Goal: Information Seeking & Learning: Check status

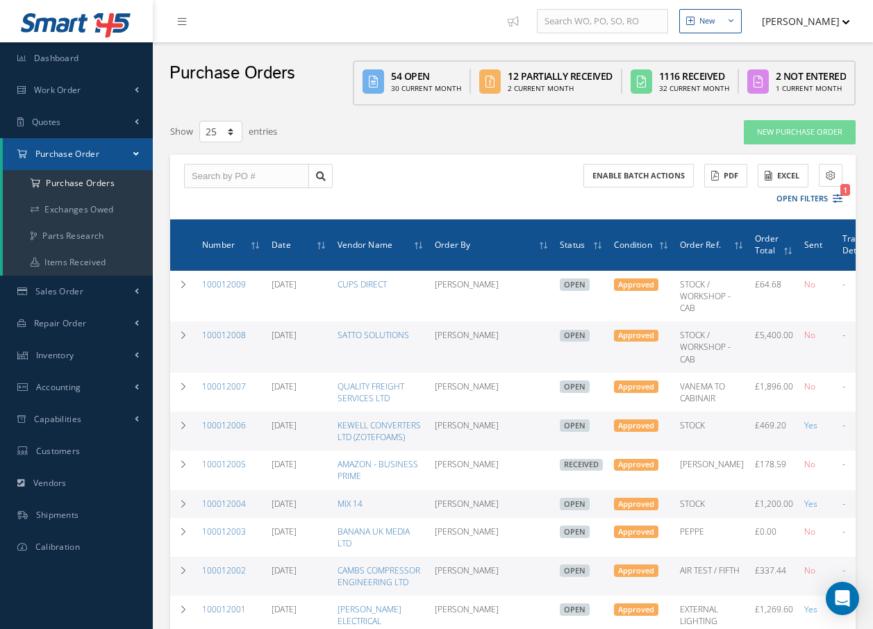
select select "25"
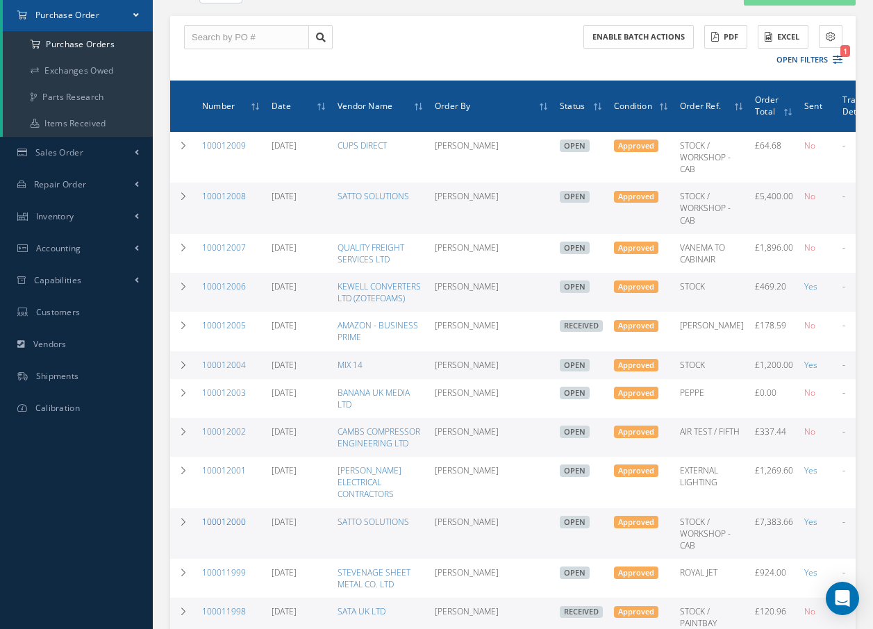
click at [233, 516] on link "100012000" at bounding box center [224, 522] width 44 height 12
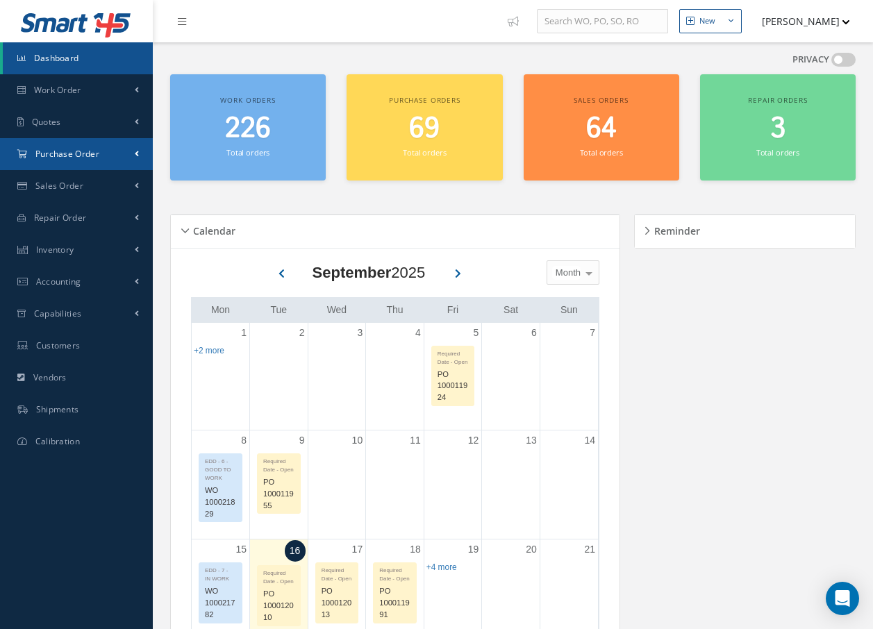
click at [72, 156] on span "Purchase Order" at bounding box center [67, 154] width 64 height 12
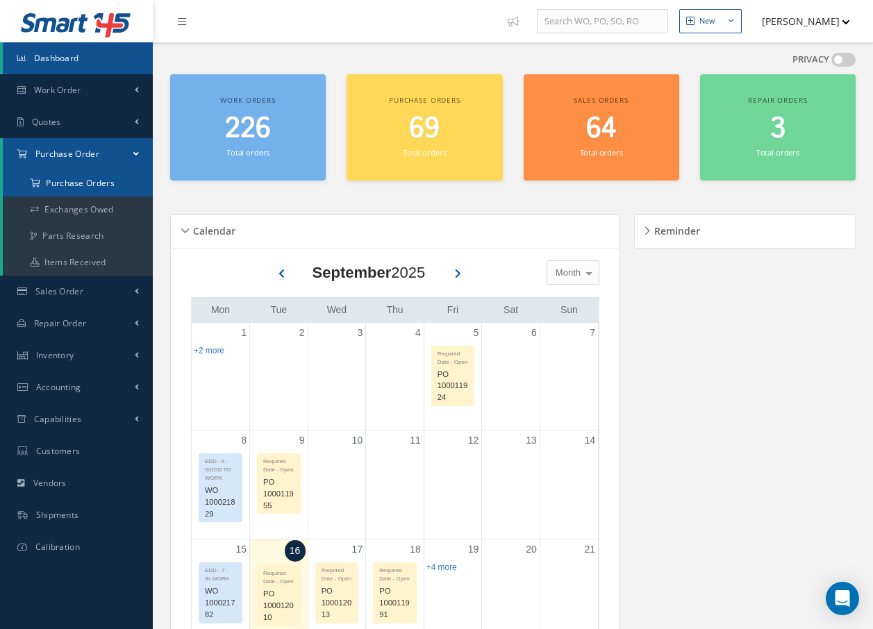
click at [101, 186] on a=1&status_id=2&status_id=3&status_id=5&collapsedFilters"] "Purchase Orders" at bounding box center [78, 183] width 150 height 26
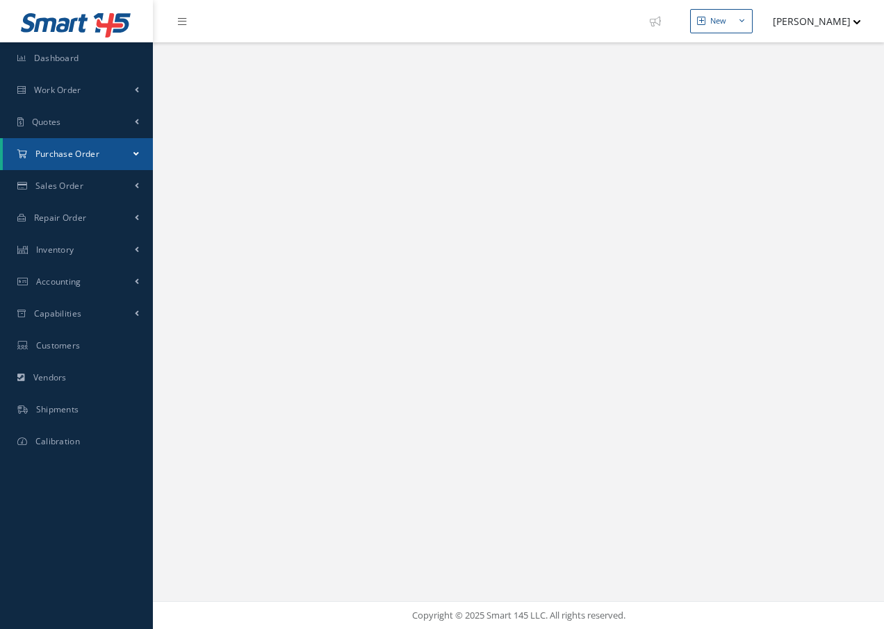
select select "25"
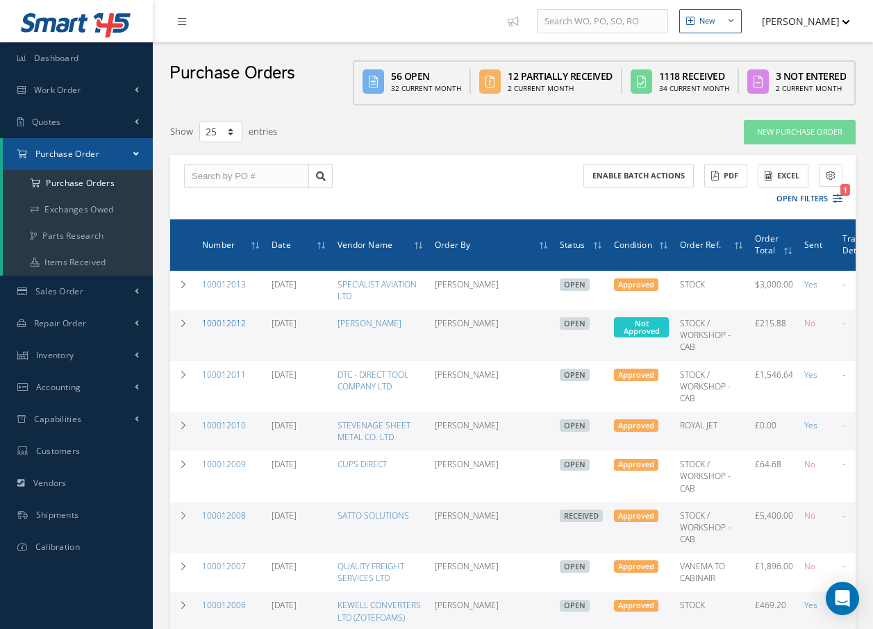
click at [222, 321] on link "100012012" at bounding box center [224, 323] width 44 height 12
select select "25"
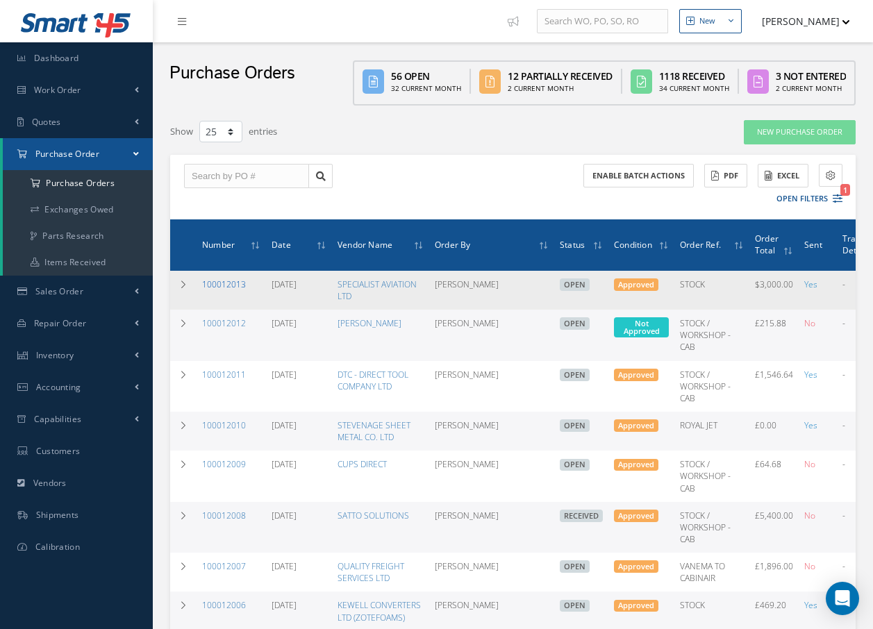
click at [231, 283] on link "100012013" at bounding box center [224, 285] width 44 height 12
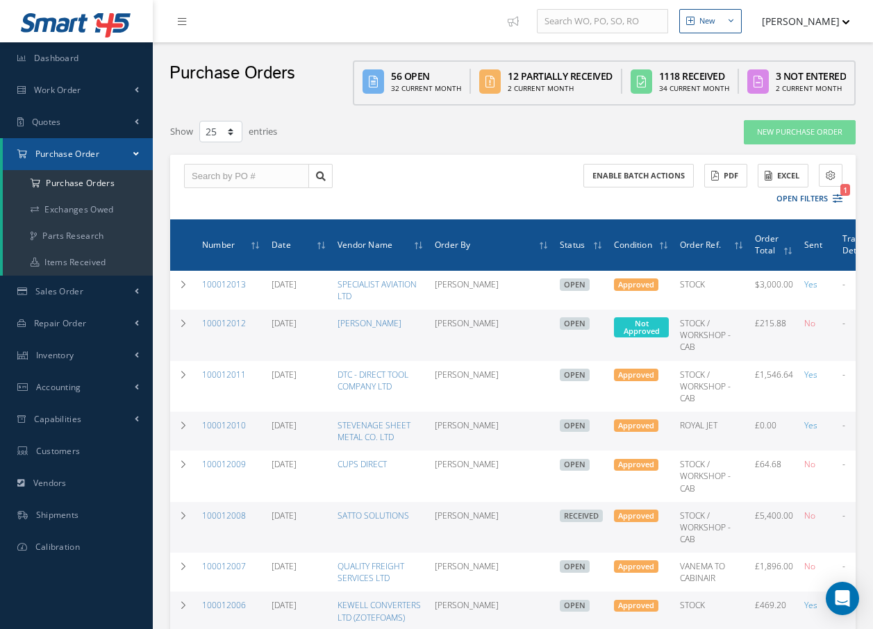
select select "25"
click at [361, 192] on div "Enable batch actions ACTIONS Receive Payments Select Customer Cabinair Services…" at bounding box center [513, 187] width 686 height 65
click at [229, 324] on link "100012012" at bounding box center [224, 323] width 44 height 12
select select "25"
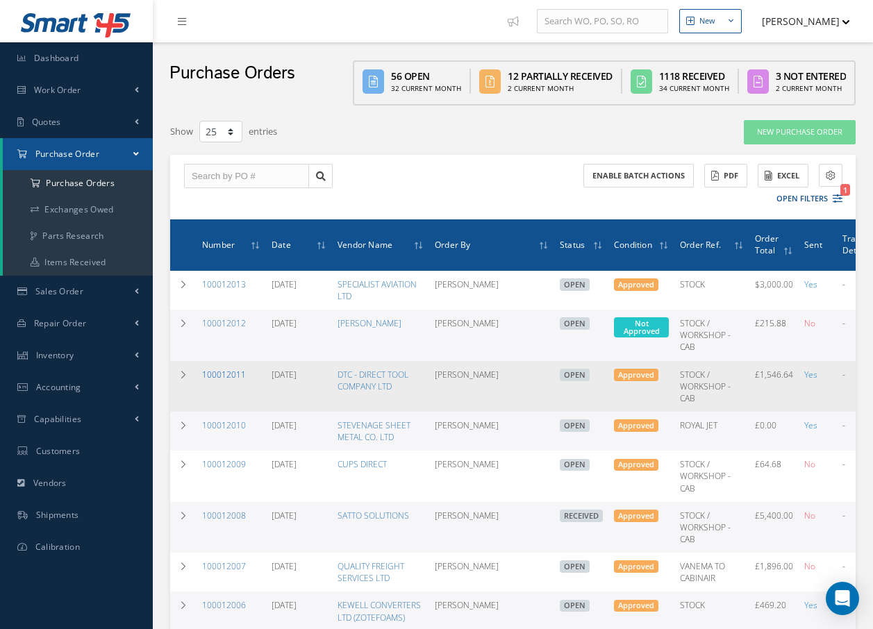
click at [225, 375] on link "100012011" at bounding box center [224, 375] width 44 height 12
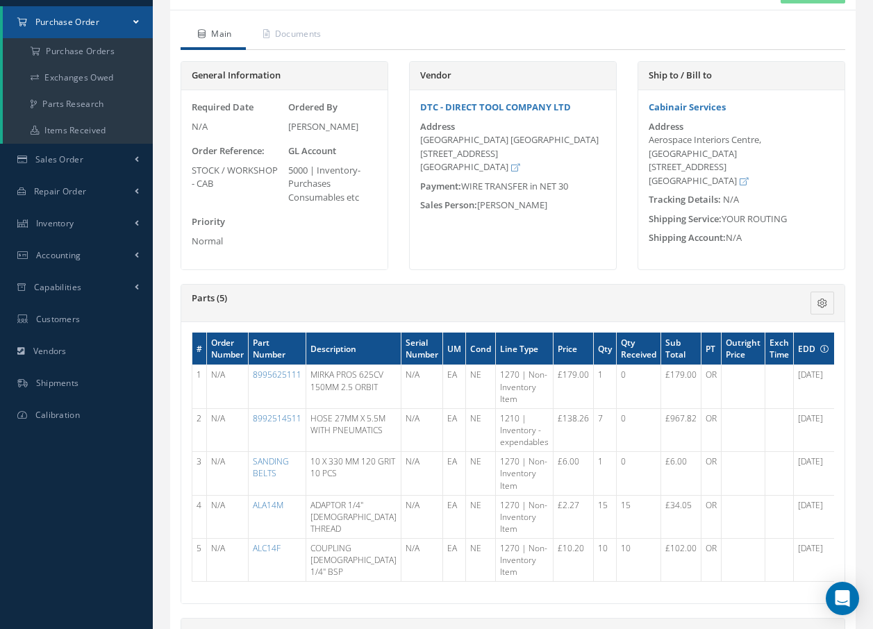
scroll to position [139, 0]
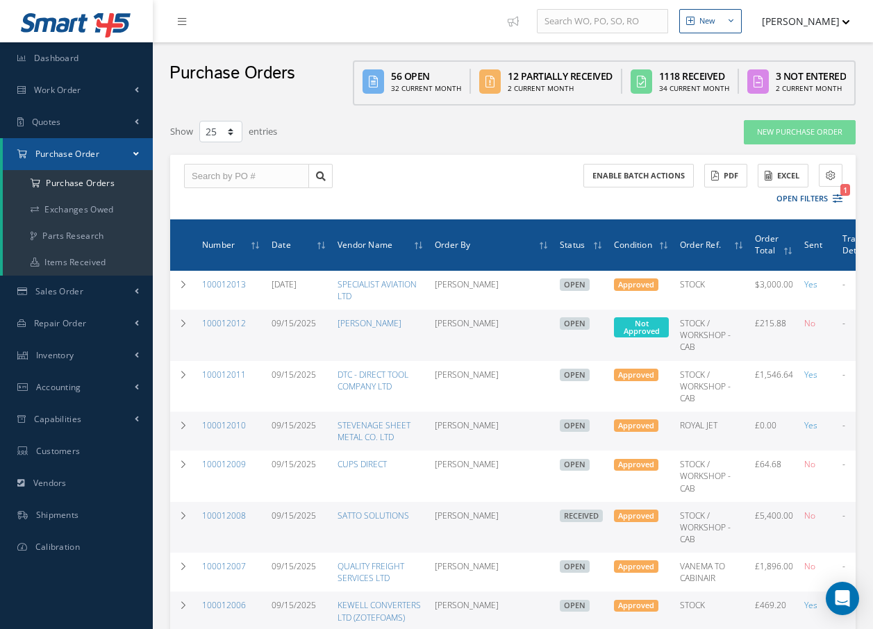
select select "25"
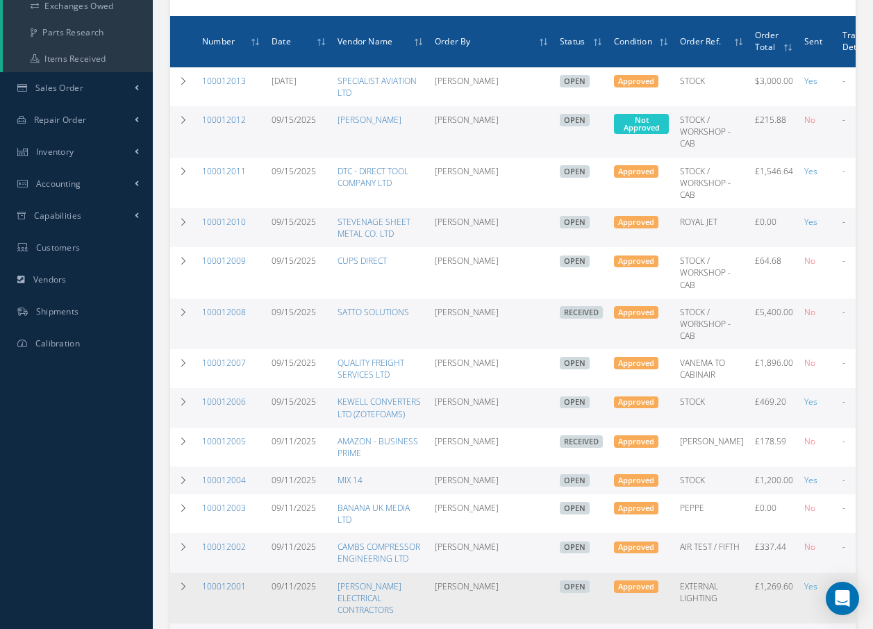
scroll to position [278, 0]
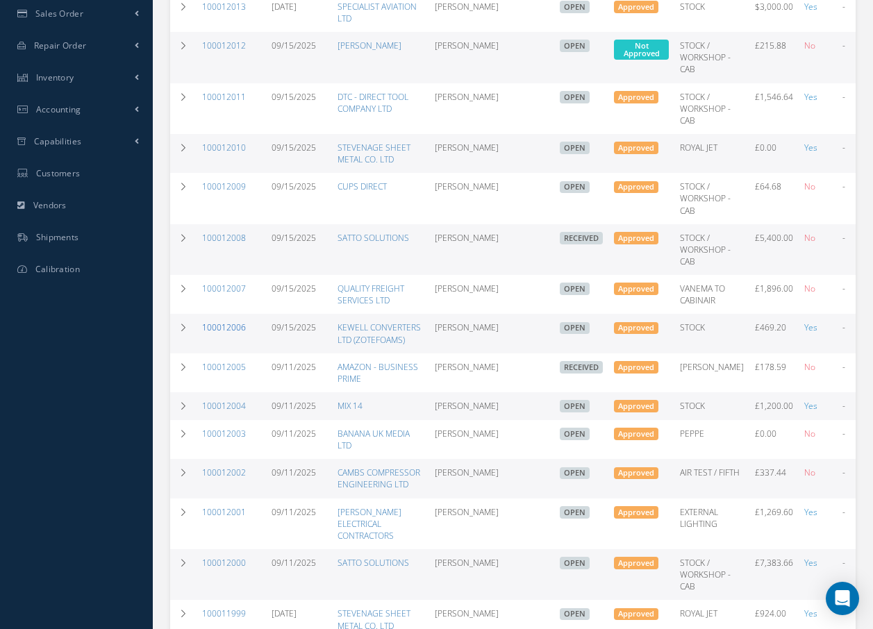
click at [221, 325] on link "100012006" at bounding box center [224, 328] width 44 height 12
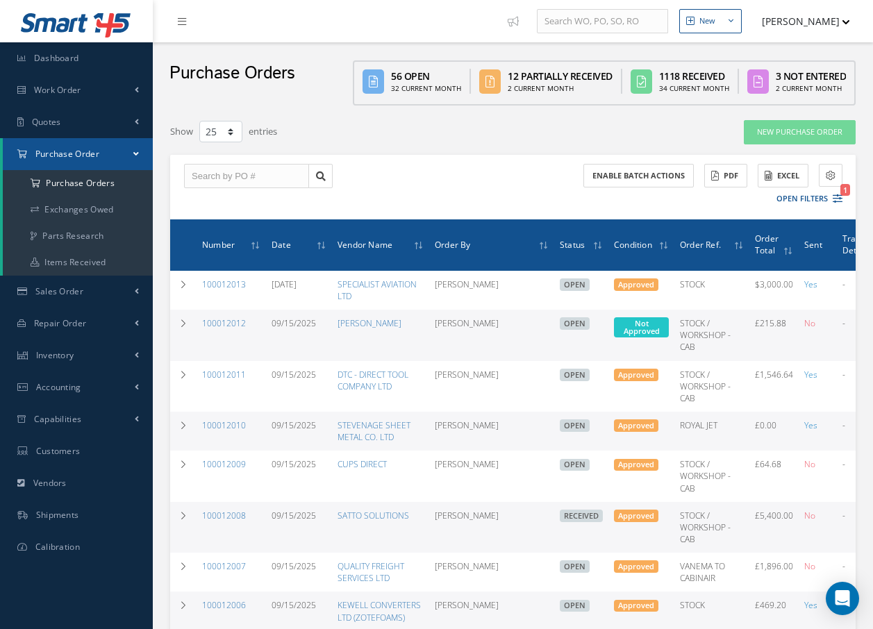
select select "25"
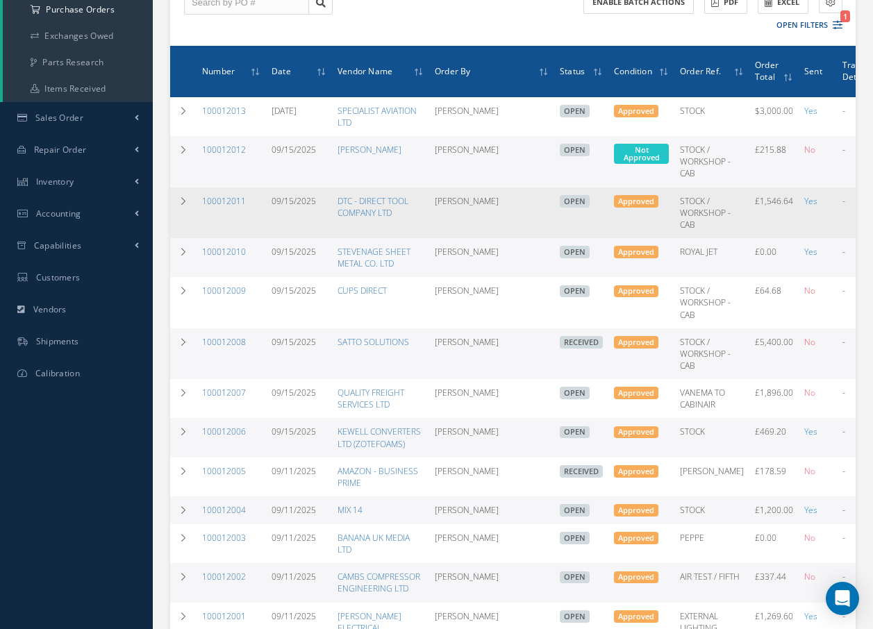
scroll to position [208, 0]
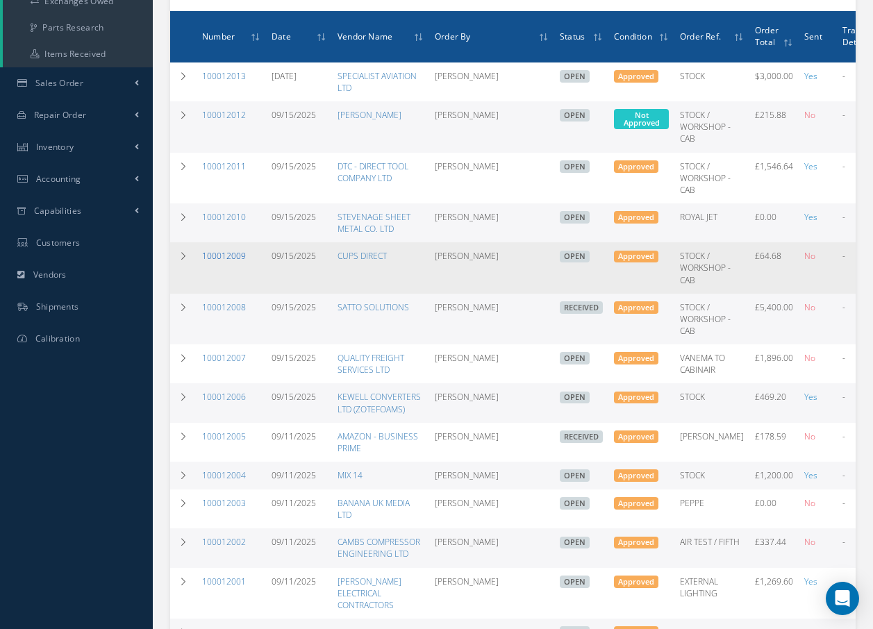
click at [228, 254] on link "100012009" at bounding box center [224, 256] width 44 height 12
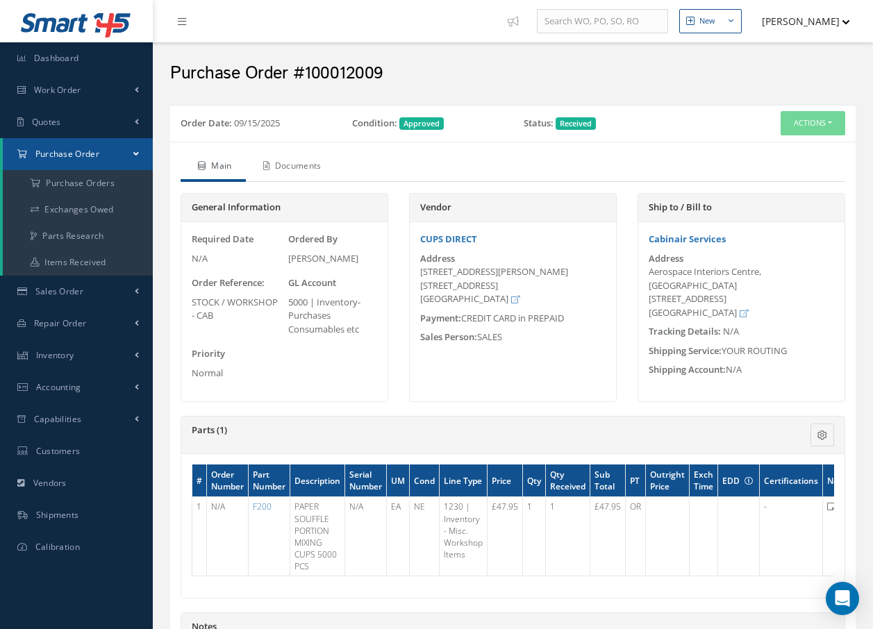
click at [324, 166] on link "Documents" at bounding box center [291, 167] width 90 height 29
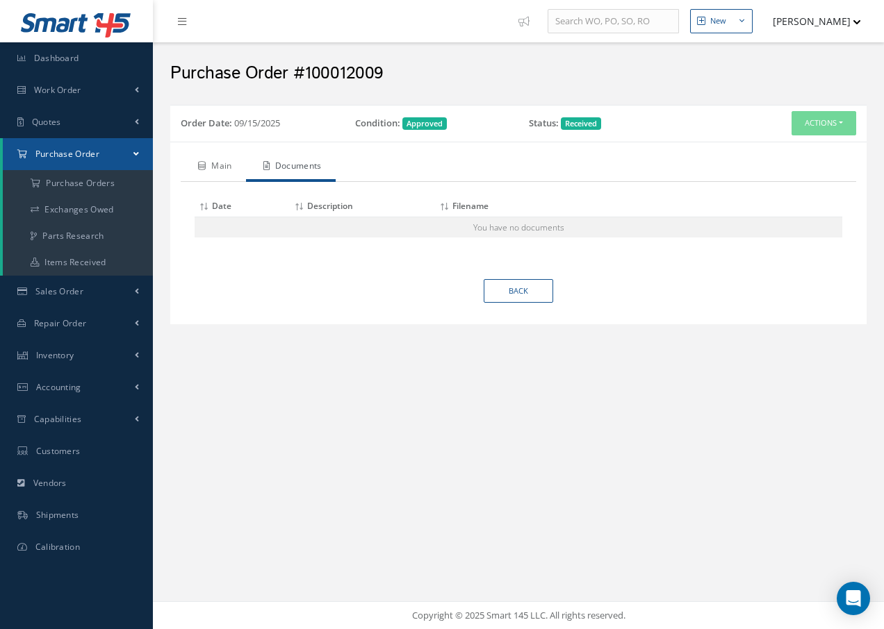
click at [221, 170] on link "Main" at bounding box center [213, 167] width 65 height 29
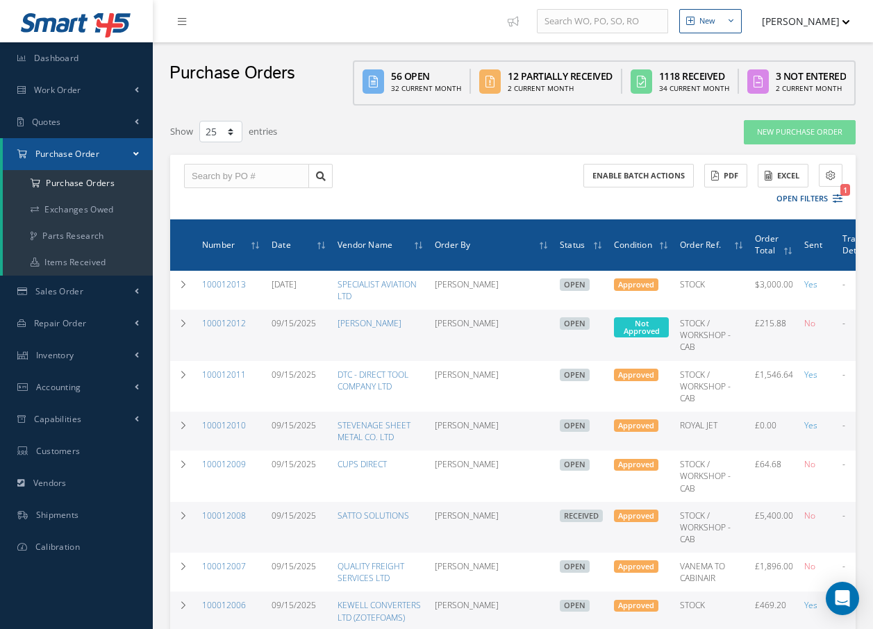
select select "25"
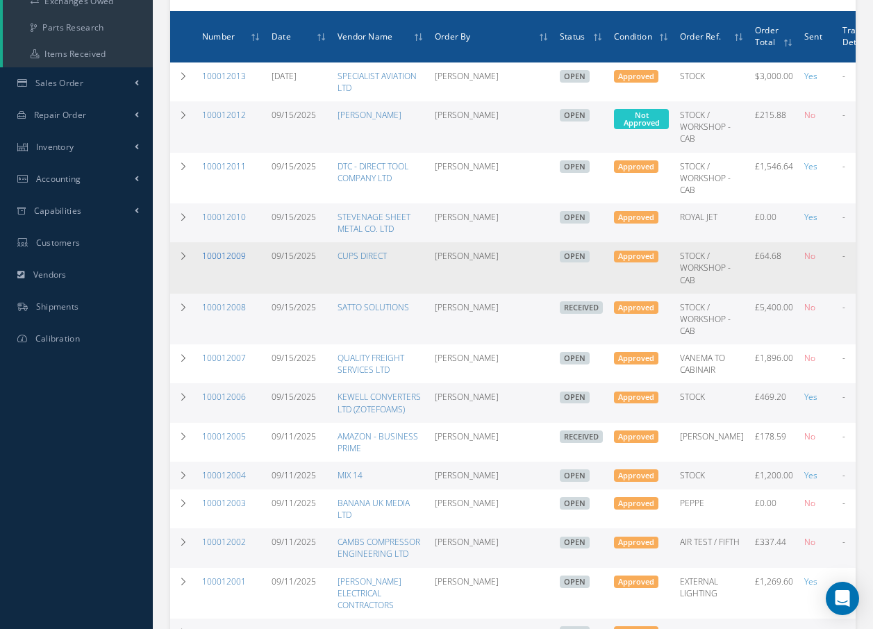
click at [214, 258] on link "100012009" at bounding box center [224, 256] width 44 height 12
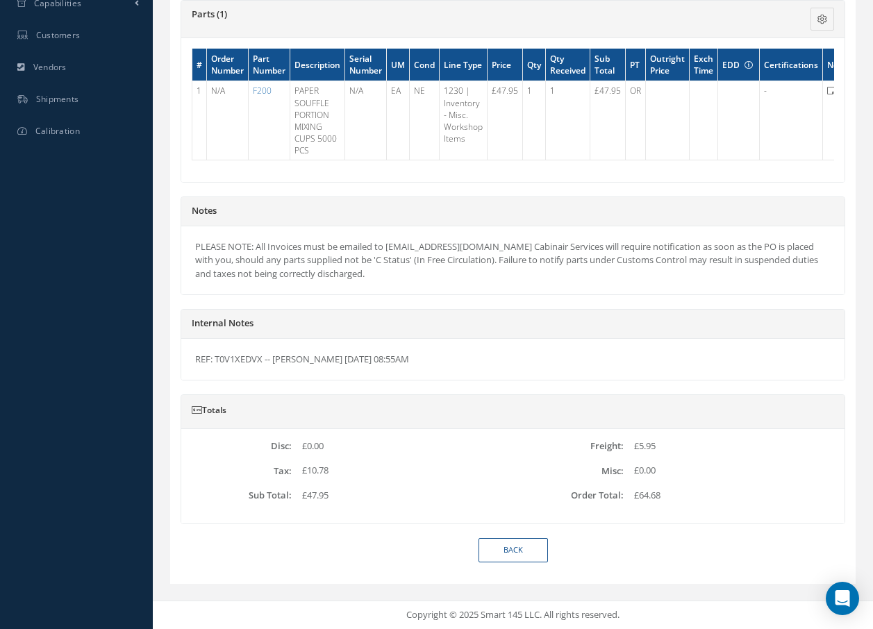
scroll to position [427, 0]
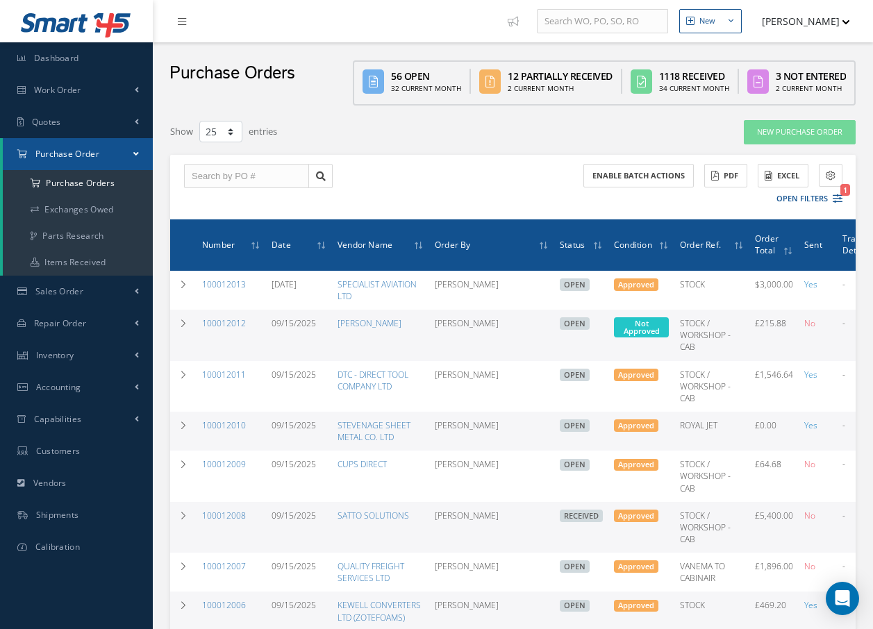
select select "25"
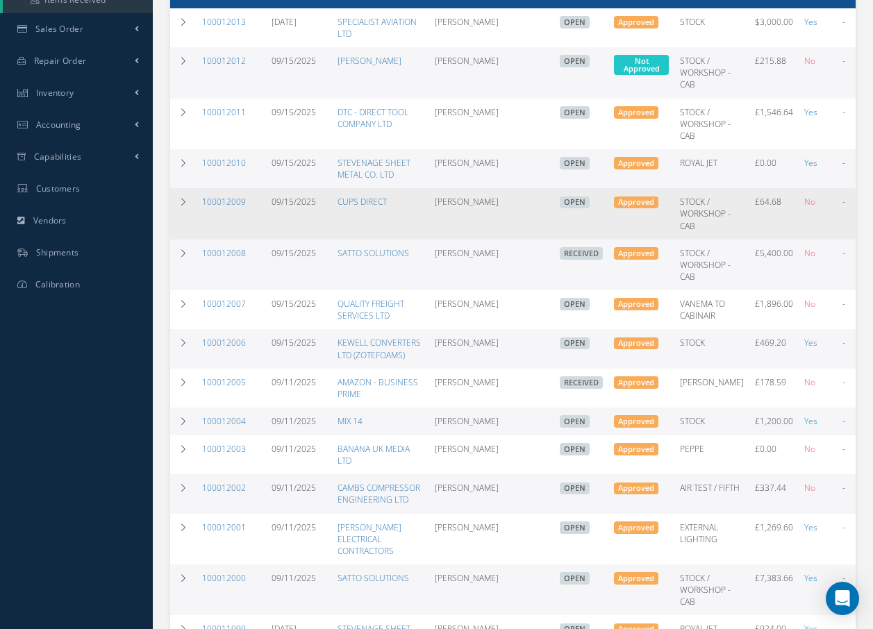
scroll to position [208, 0]
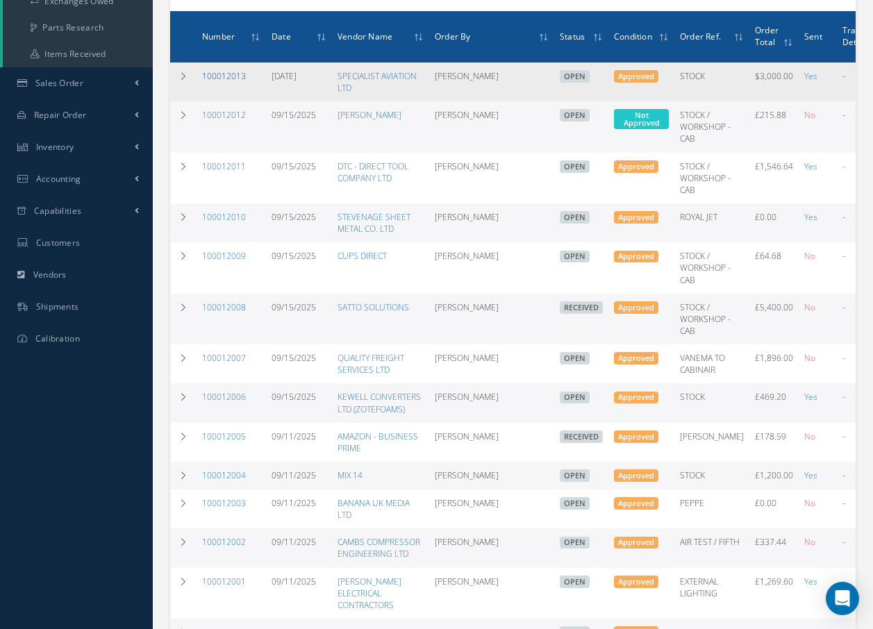
click at [217, 76] on link "100012013" at bounding box center [224, 76] width 44 height 12
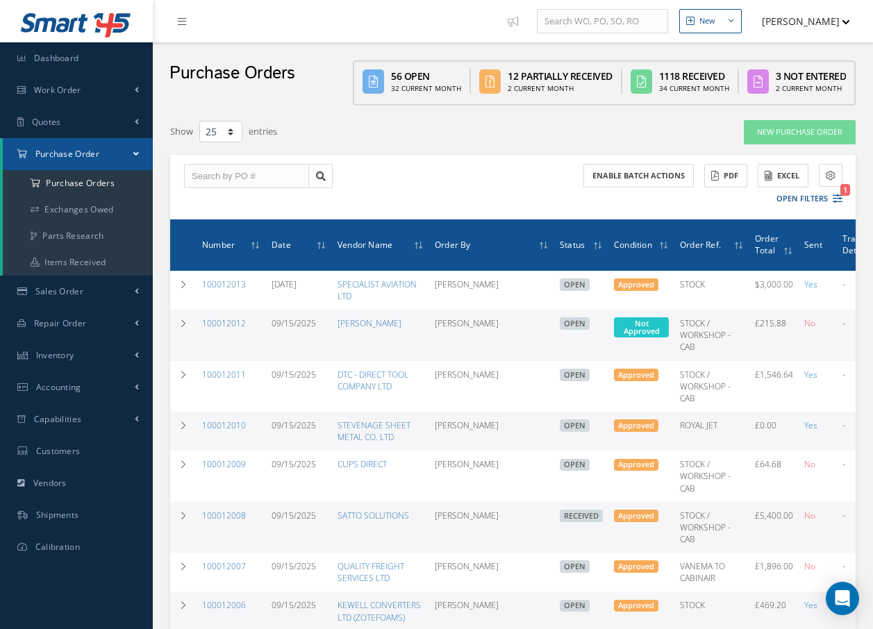
select select "25"
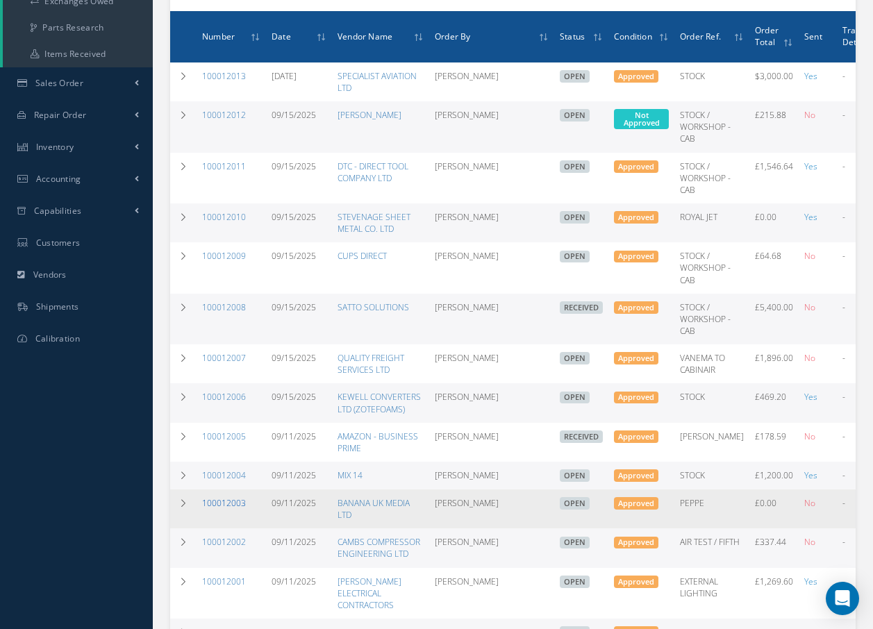
click at [239, 505] on link "100012003" at bounding box center [224, 503] width 44 height 12
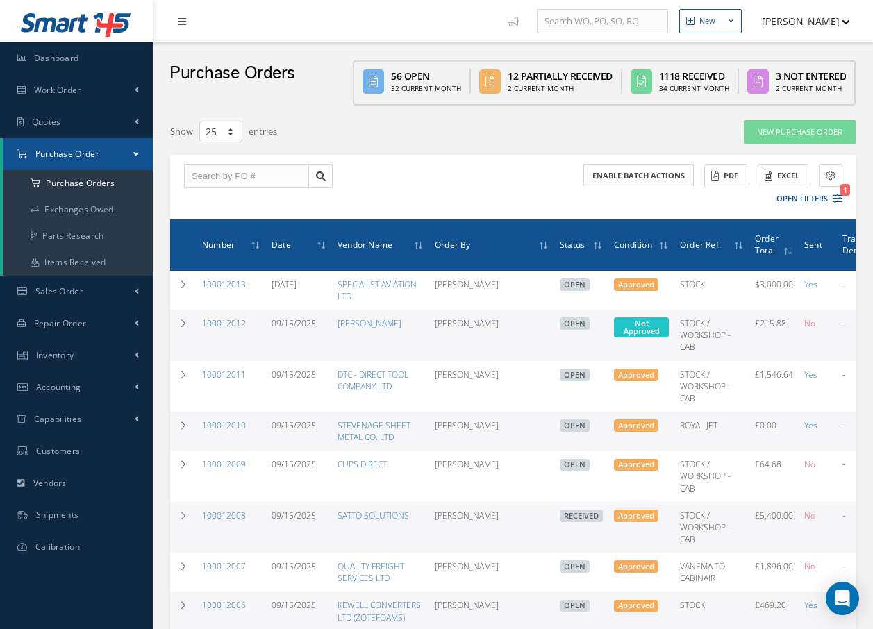
select select "25"
click at [238, 26] on nav "New New Work Order New Purchase Order New Customer Quote New Sales Order New Re…" at bounding box center [513, 21] width 720 height 42
drag, startPoint x: 702, startPoint y: 136, endPoint x: 395, endPoint y: 188, distance: 310.8
click at [395, 188] on div "Enable batch actions ACTIONS Receive Payments Select Customer Cabinair Services…" at bounding box center [513, 187] width 686 height 65
